Goal: Task Accomplishment & Management: Manage account settings

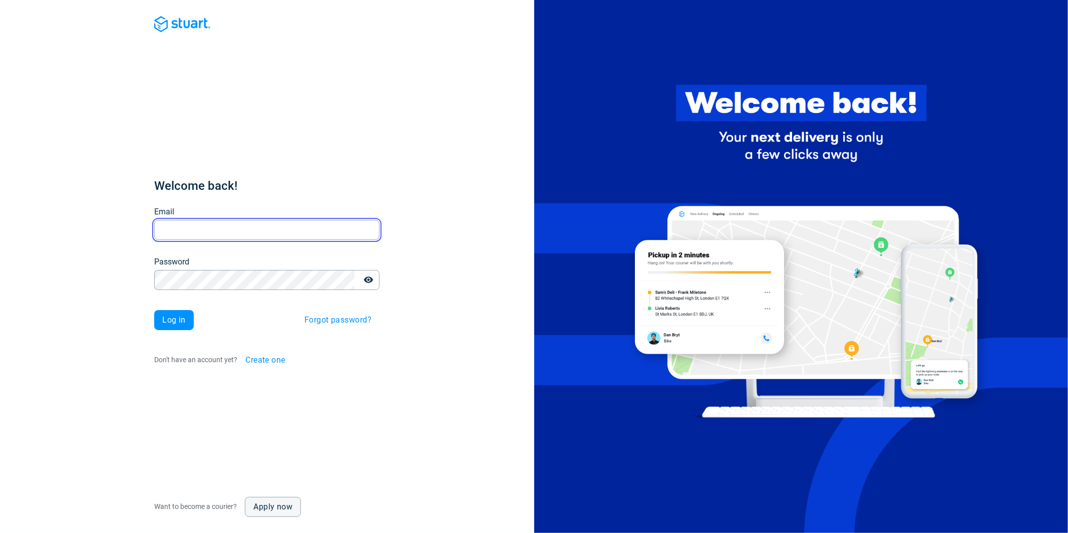
type input "[PERSON_NAME][EMAIL_ADDRESS][PERSON_NAME][DOMAIN_NAME]"
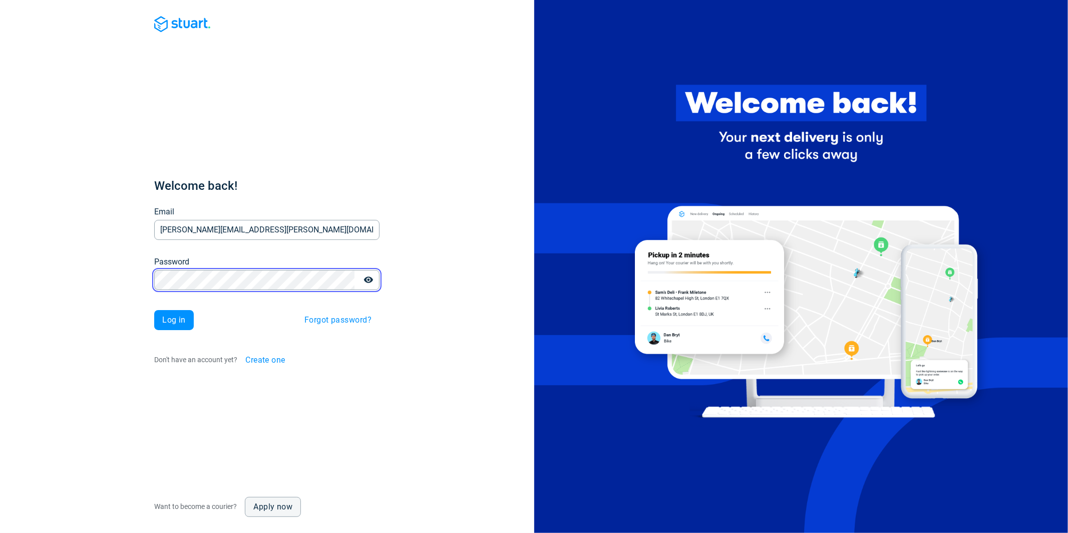
click at [126, 278] on div "Welcome back! Email [PERSON_NAME][EMAIL_ADDRESS][PERSON_NAME][DOMAIN_NAME] Emai…" at bounding box center [267, 266] width 534 height 533
click at [160, 323] on button "Log in" at bounding box center [174, 320] width 40 height 20
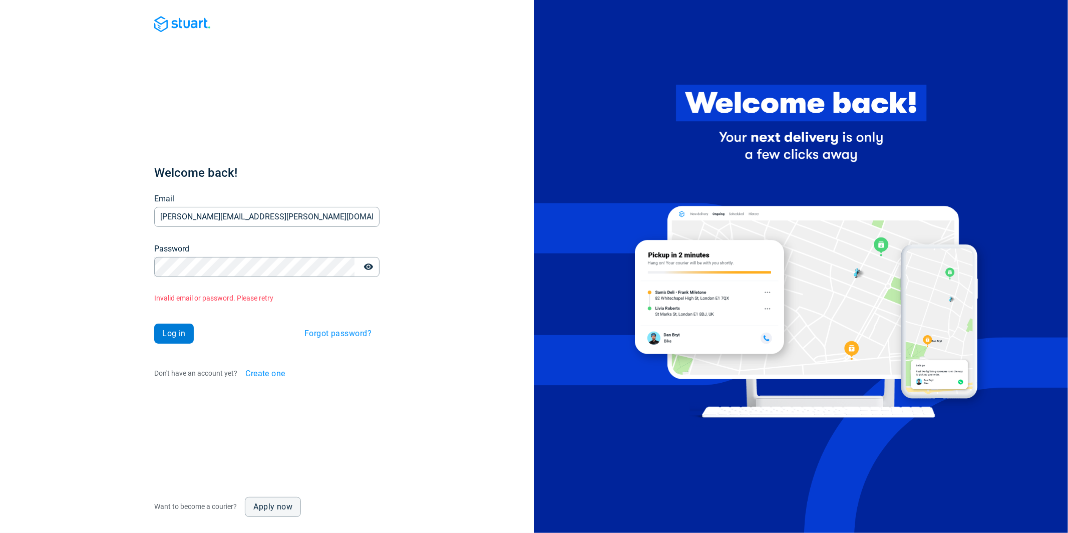
click at [170, 329] on span "Log in" at bounding box center [174, 333] width 24 height 8
